Goal: Task Accomplishment & Management: Use online tool/utility

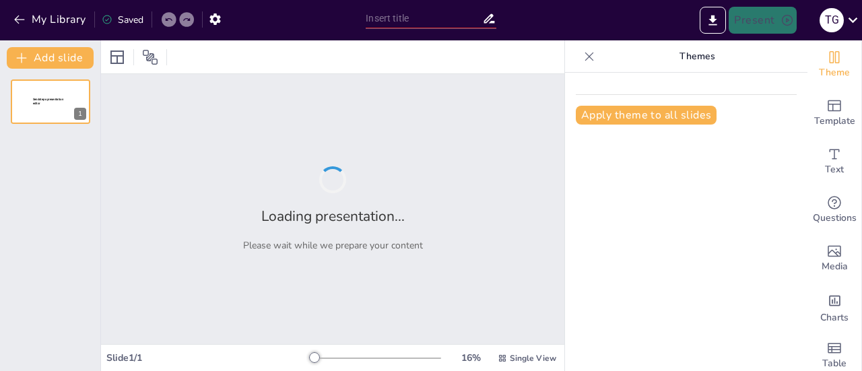
type input "Relación del conocimiento verde/greenwashing con la intención de compra sostenib"
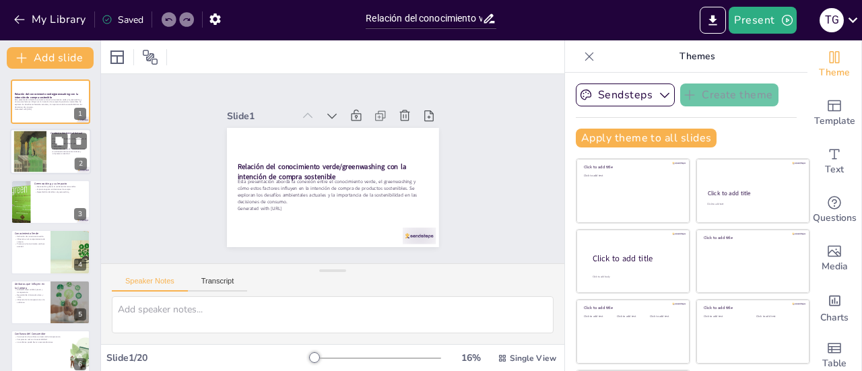
click at [49, 152] on div at bounding box center [50, 152] width 81 height 46
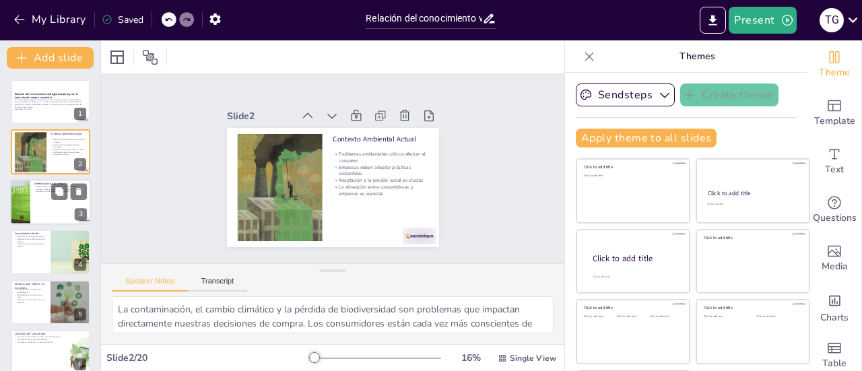
click at [38, 193] on div at bounding box center [50, 202] width 81 height 46
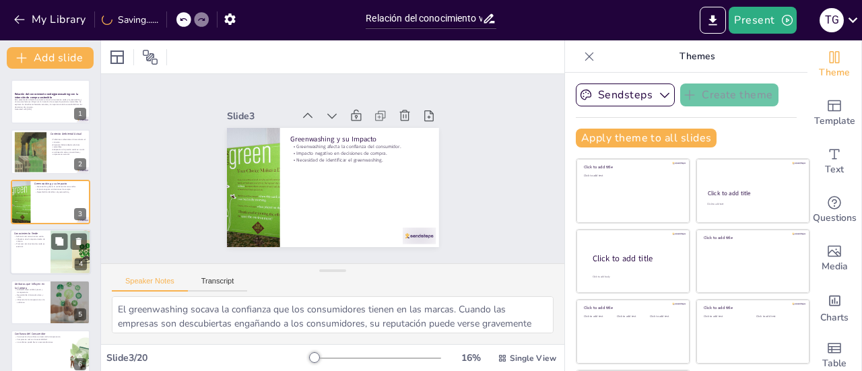
click at [39, 235] on p "Conocimiento Verde" at bounding box center [30, 234] width 32 height 4
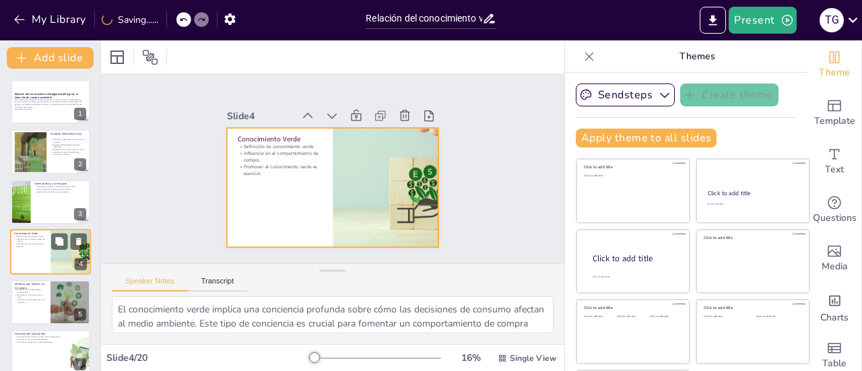
scroll to position [32, 0]
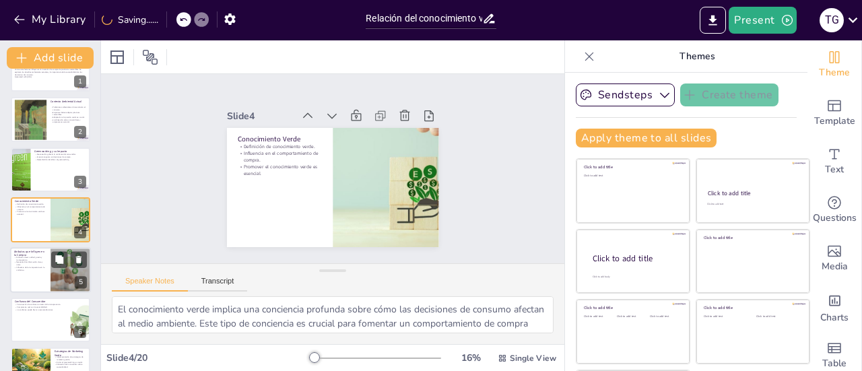
click at [35, 267] on p "Influencia de la transparencia en la confianza." at bounding box center [30, 268] width 32 height 5
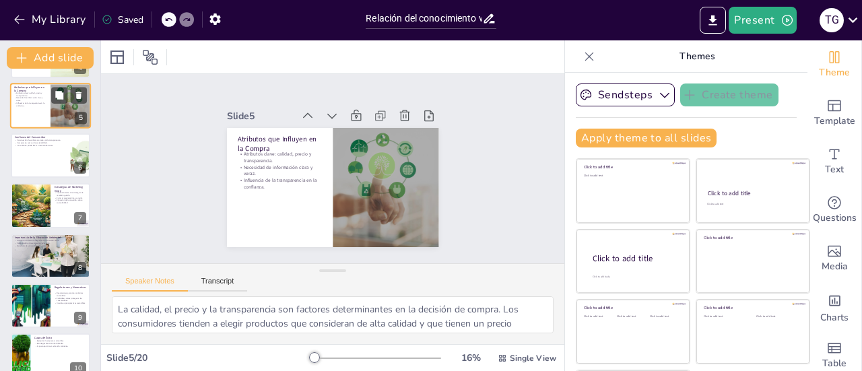
scroll to position [199, 0]
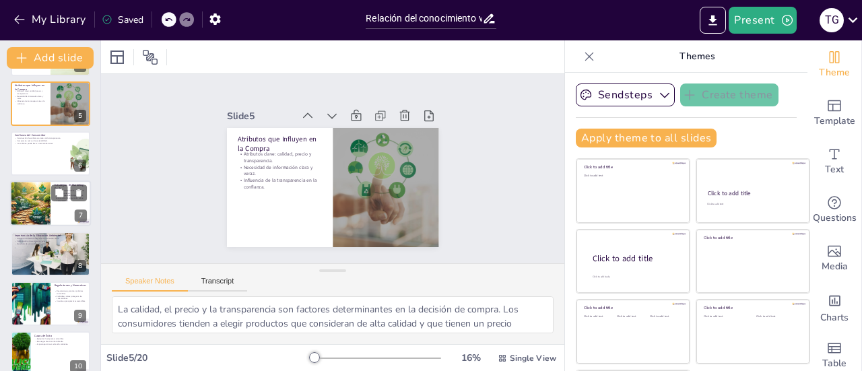
click at [35, 199] on div at bounding box center [30, 204] width 61 height 46
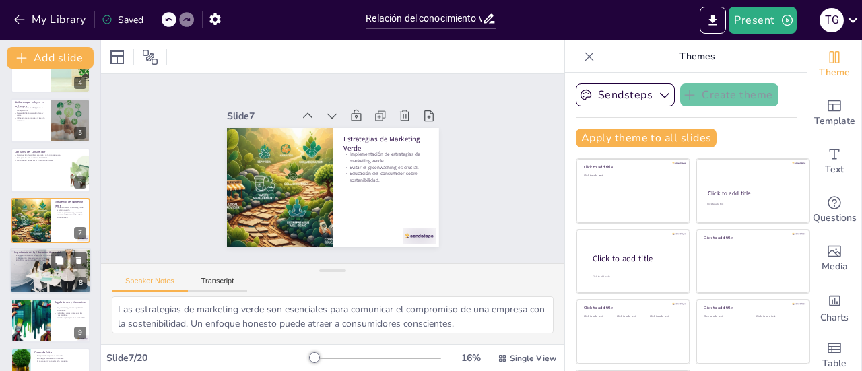
click at [38, 265] on div at bounding box center [50, 271] width 81 height 49
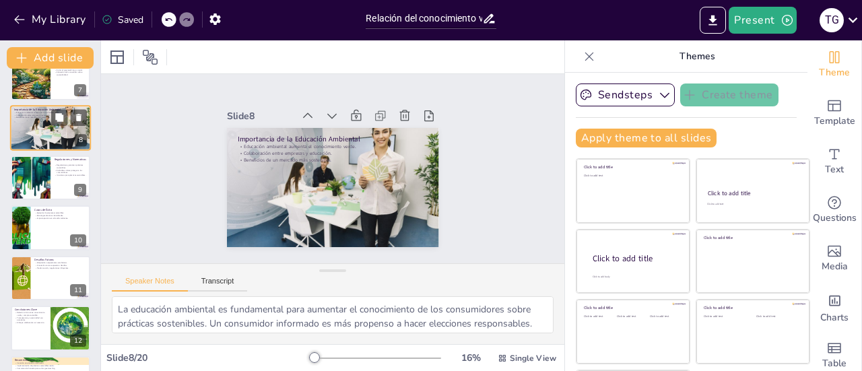
scroll to position [325, 0]
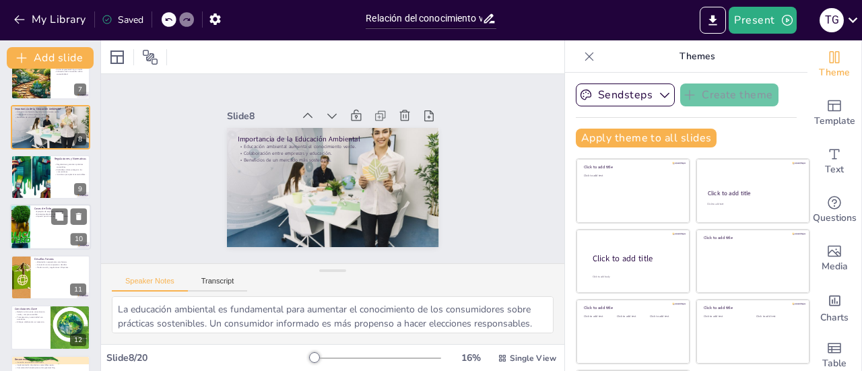
click at [38, 230] on div at bounding box center [50, 228] width 81 height 46
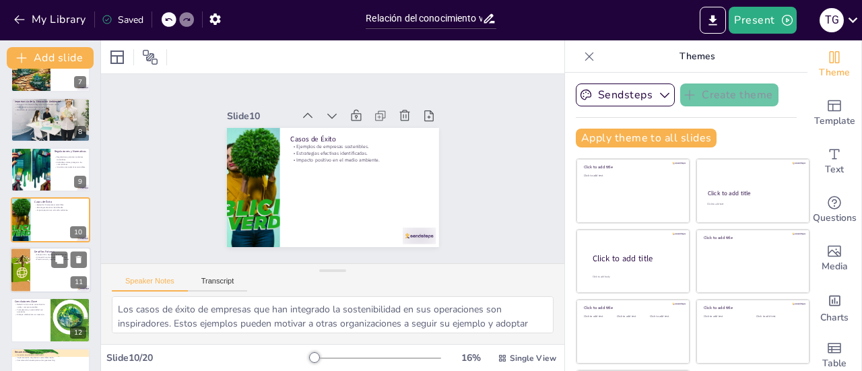
click at [40, 271] on div at bounding box center [50, 270] width 81 height 46
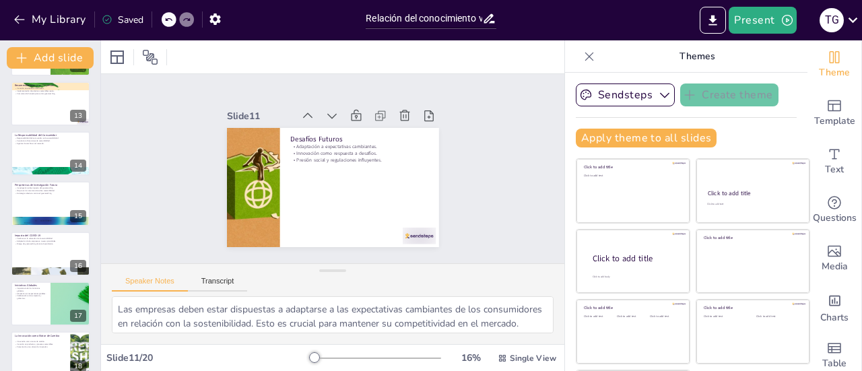
scroll to position [622, 0]
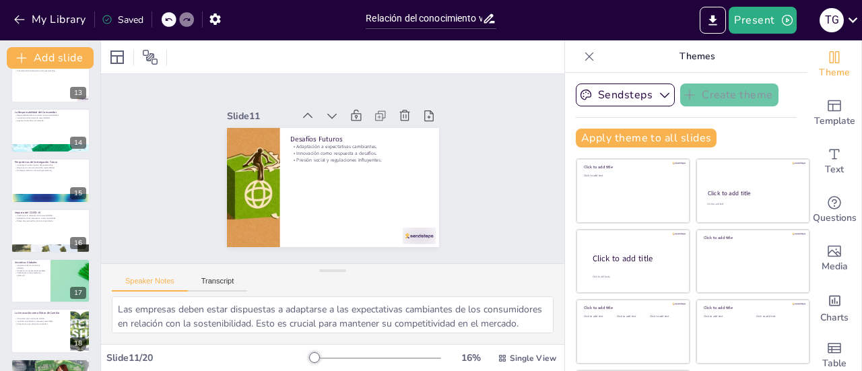
click at [40, 272] on p "Colaboración entre empresas y gobiernos." at bounding box center [31, 274] width 32 height 5
type textarea "Las iniciativas globales son esenciales para guiar a las empresas hacia práctic…"
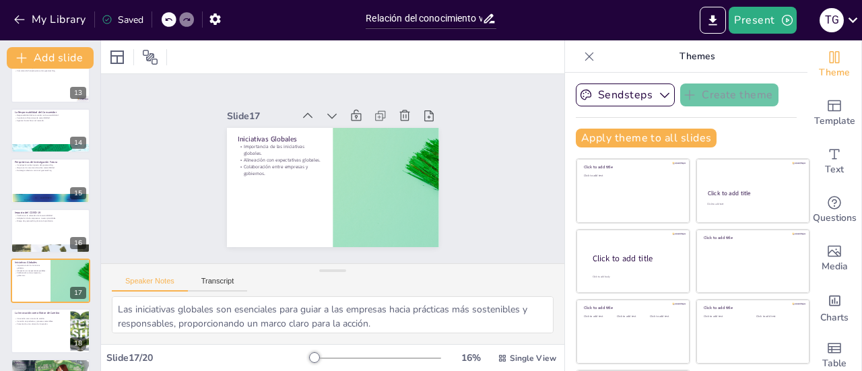
scroll to position [683, 0]
